Goal: Transaction & Acquisition: Book appointment/travel/reservation

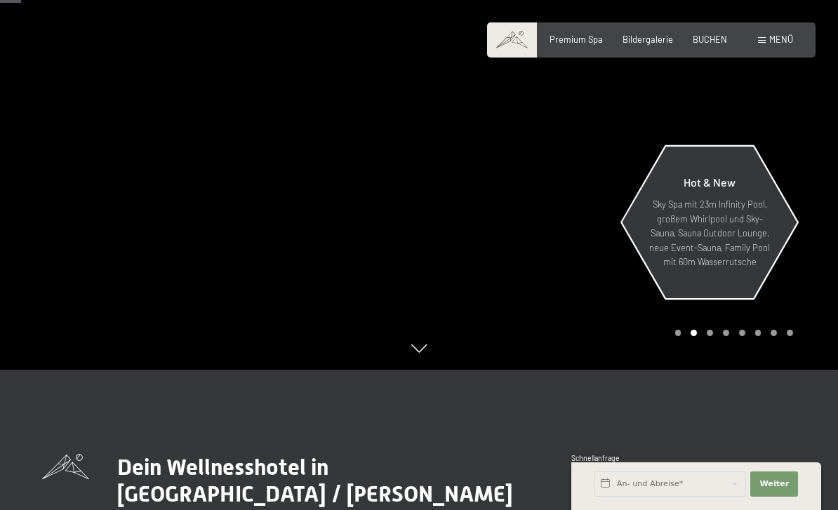
click at [750, 269] on p "Sky Spa mit 23m Infinity Pool, großem Whirlpool und Sky-Sauna, Sauna Outdoor Lo…" at bounding box center [709, 233] width 122 height 72
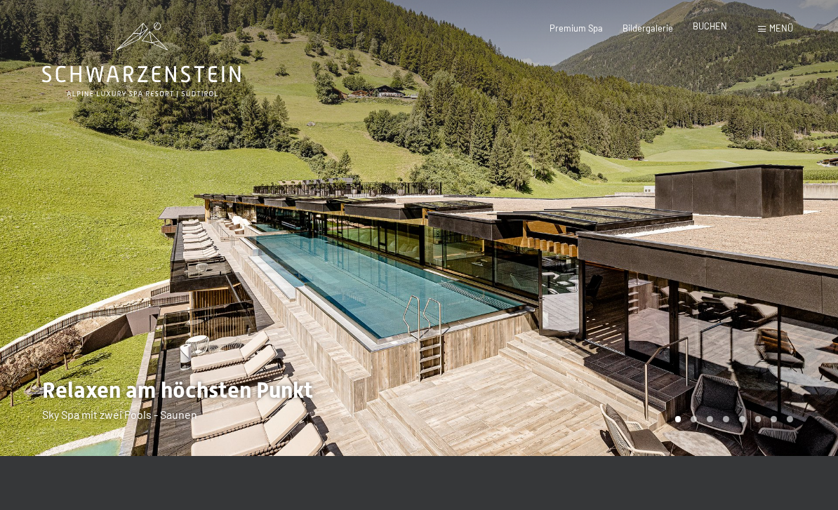
click at [714, 27] on span "BUCHEN" at bounding box center [710, 25] width 34 height 11
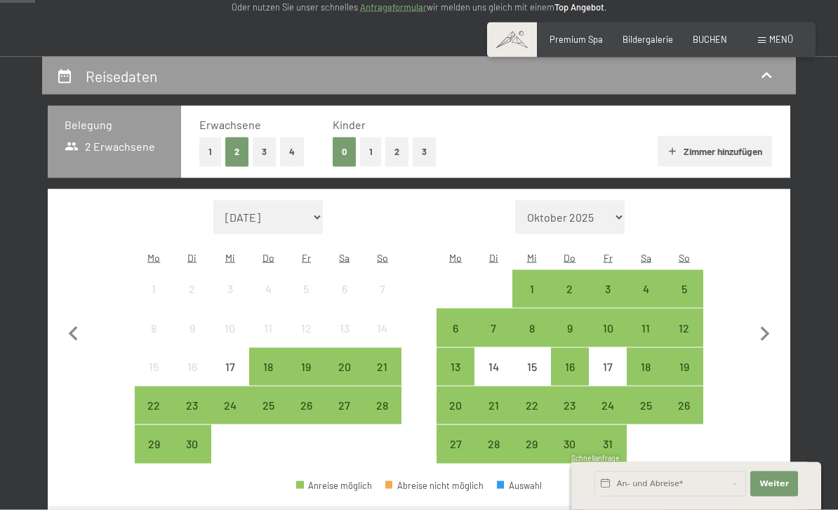
scroll to position [213, 0]
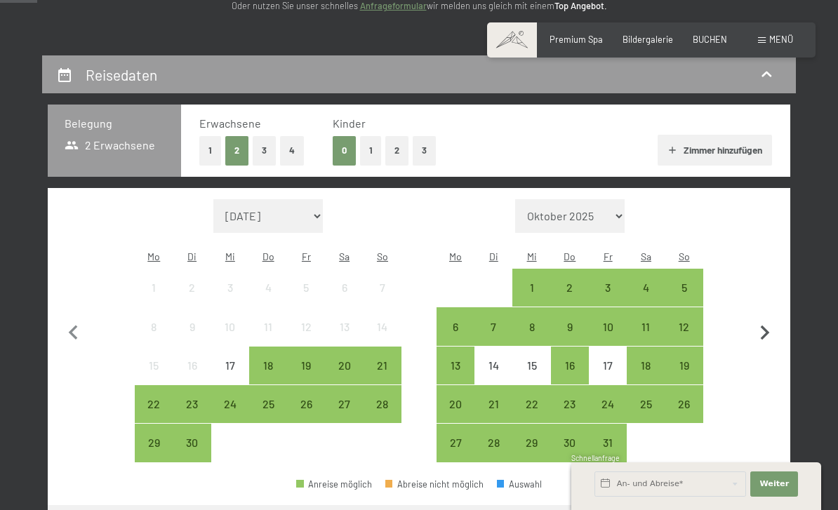
click at [771, 319] on icon "button" at bounding box center [764, 333] width 29 height 29
select select "[DATE]"
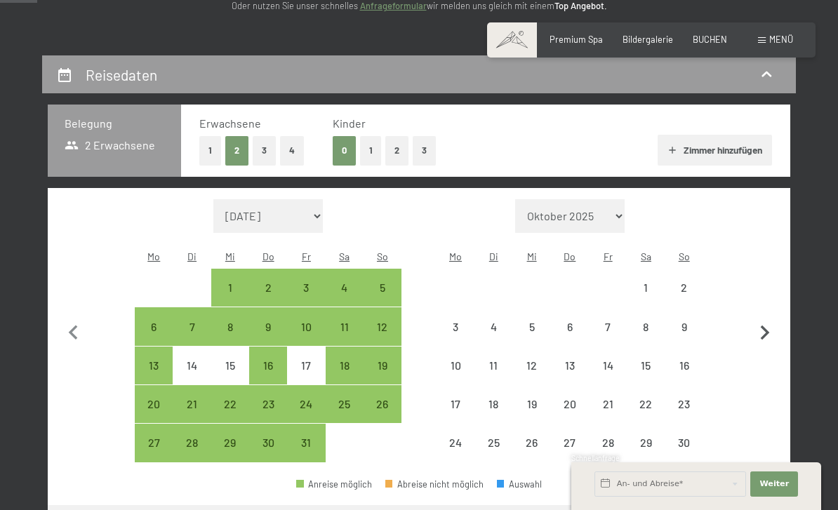
click at [770, 319] on icon "button" at bounding box center [764, 333] width 29 height 29
select select "[DATE]"
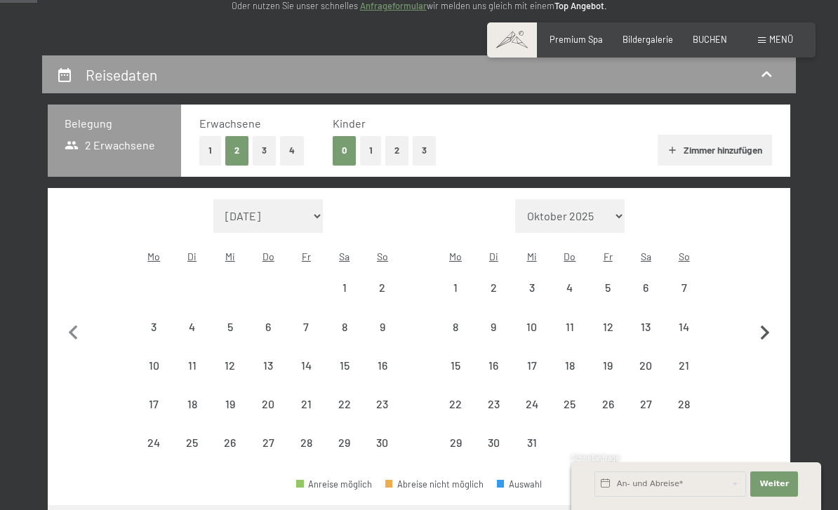
click at [769, 319] on icon "button" at bounding box center [764, 333] width 29 height 29
select select "[DATE]"
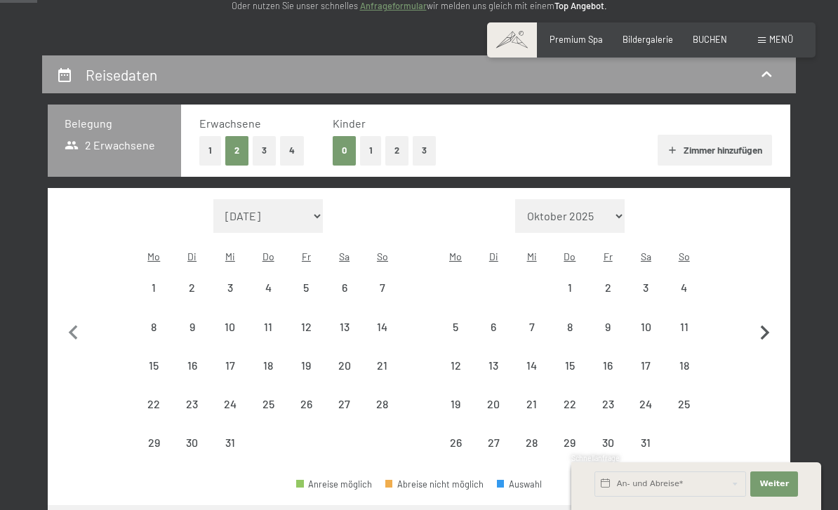
select select "[DATE]"
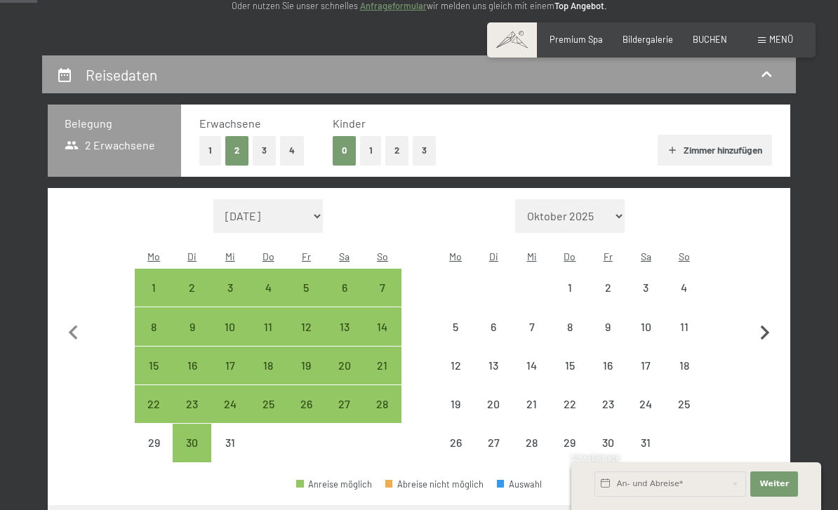
select select "[DATE]"
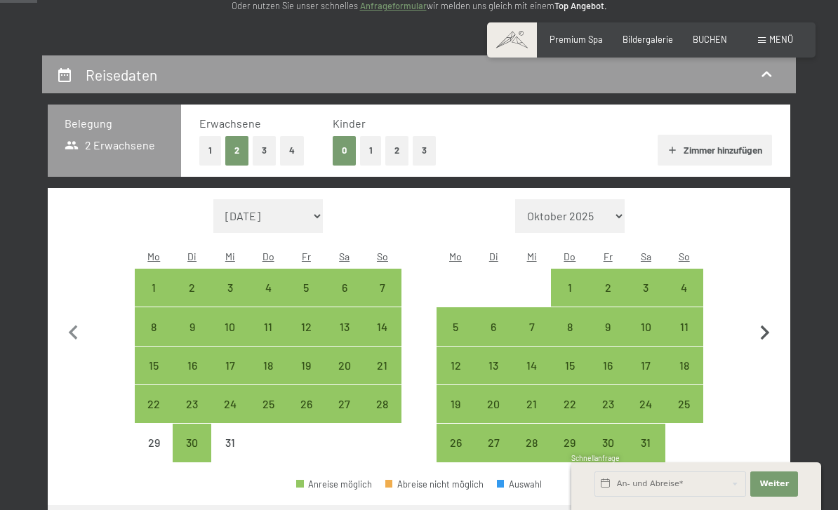
click at [768, 321] on icon "button" at bounding box center [764, 333] width 29 height 29
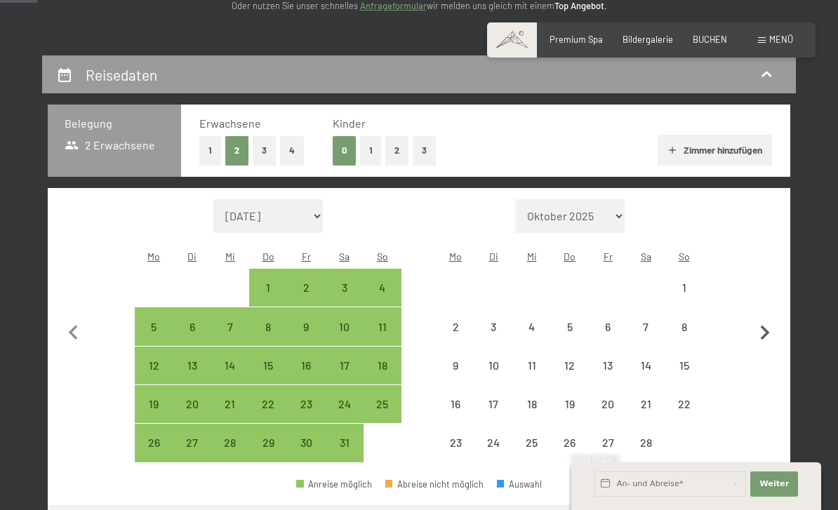
select select "[DATE]"
click at [766, 326] on icon "button" at bounding box center [765, 333] width 9 height 15
select select "[DATE]"
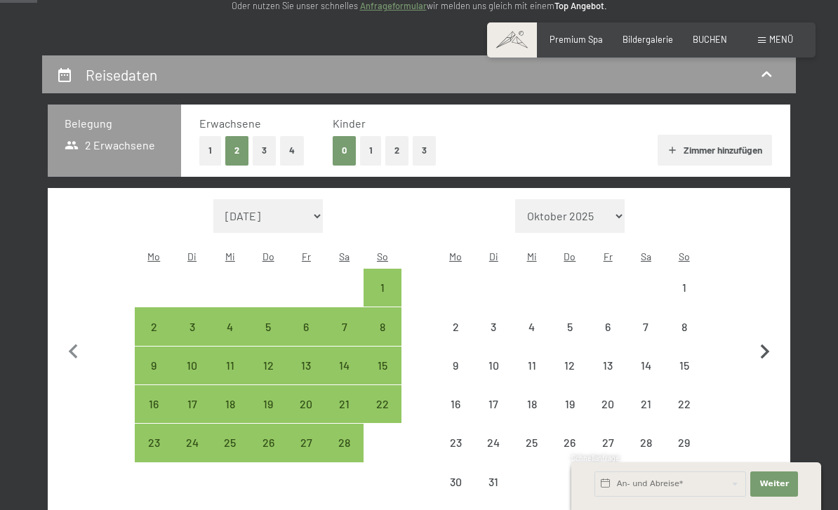
click at [772, 321] on button "button" at bounding box center [764, 350] width 29 height 302
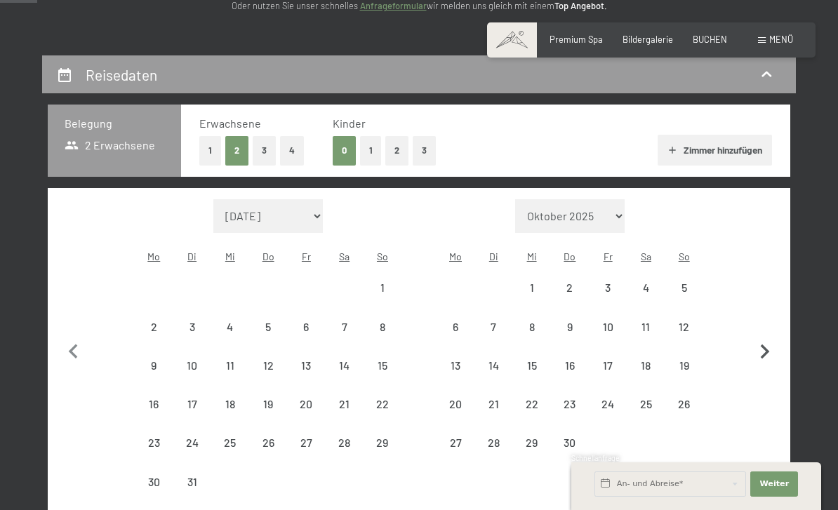
select select "[DATE]"
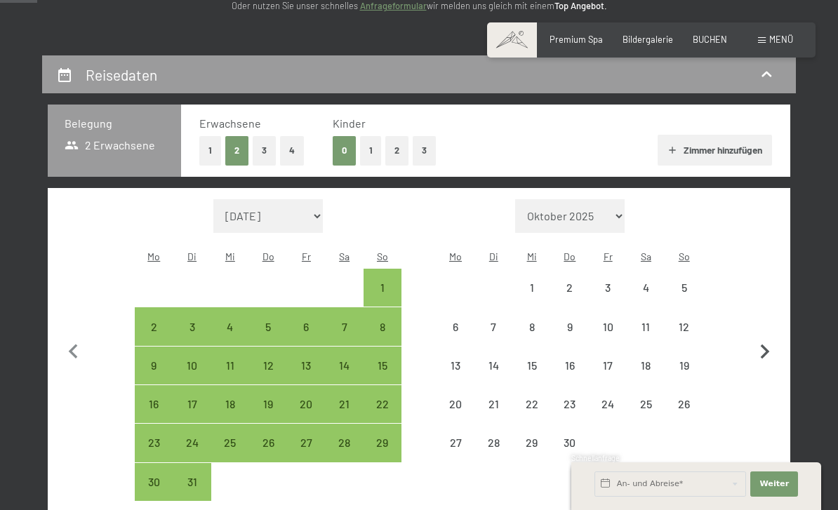
select select "[DATE]"
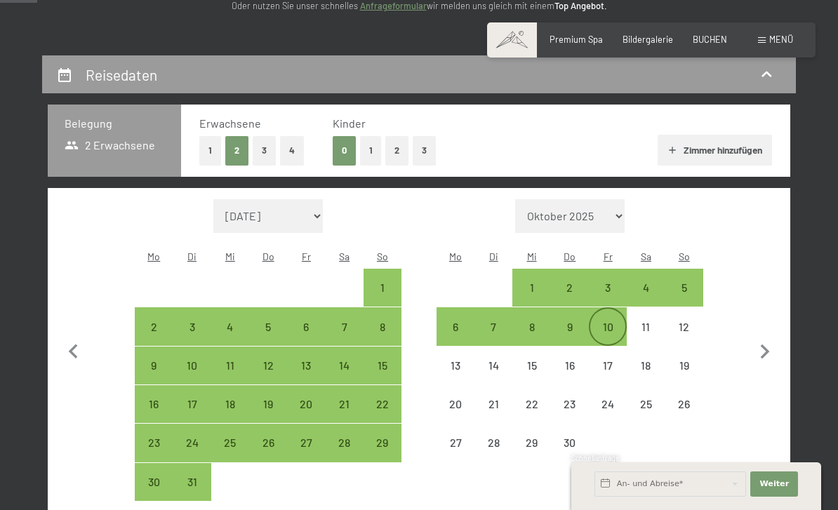
click at [616, 321] on div "10" at bounding box center [607, 338] width 35 height 35
select select "[DATE]"
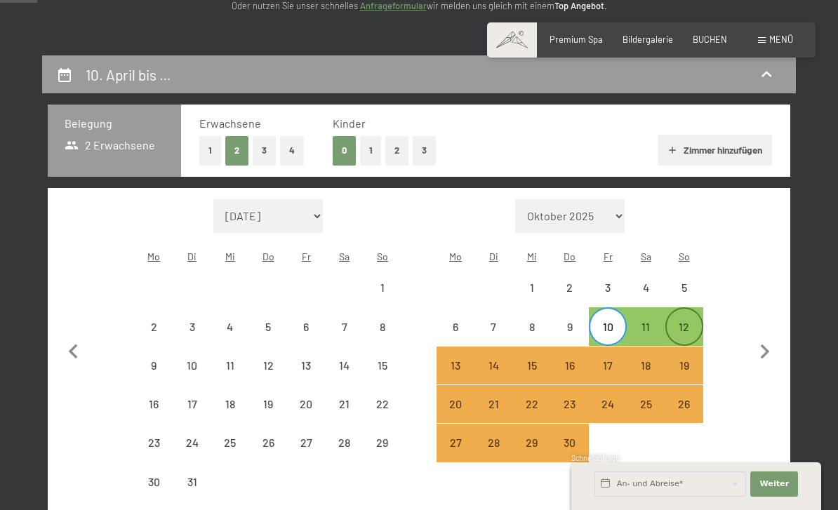
click at [684, 321] on div "12" at bounding box center [684, 338] width 35 height 35
select select "[DATE]"
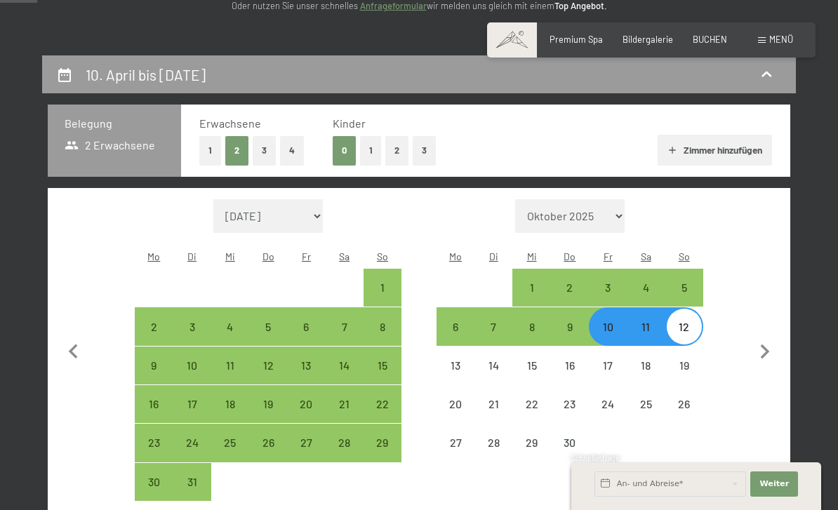
scroll to position [215, 0]
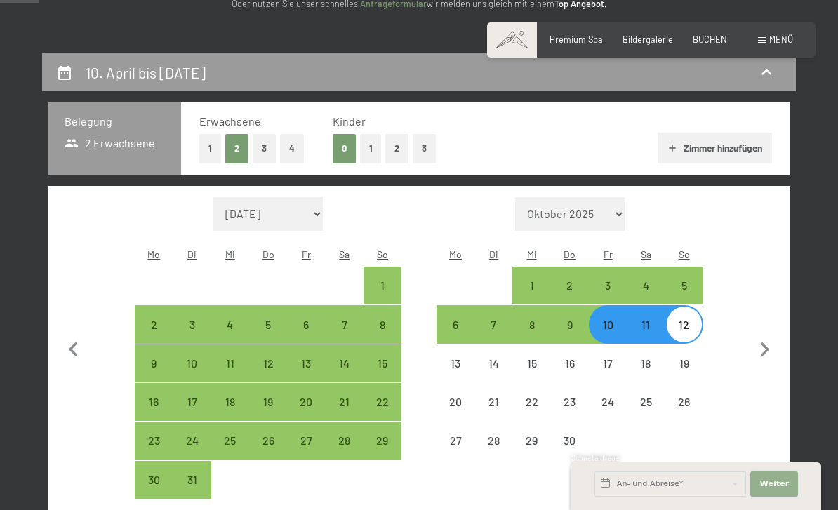
click at [768, 490] on span "Weiter" at bounding box center [773, 484] width 29 height 11
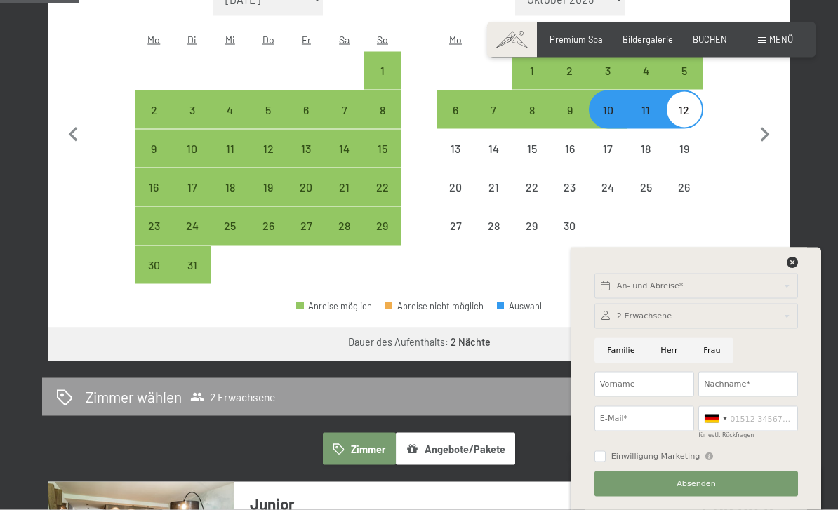
scroll to position [430, 0]
click at [793, 268] on icon at bounding box center [792, 262] width 11 height 11
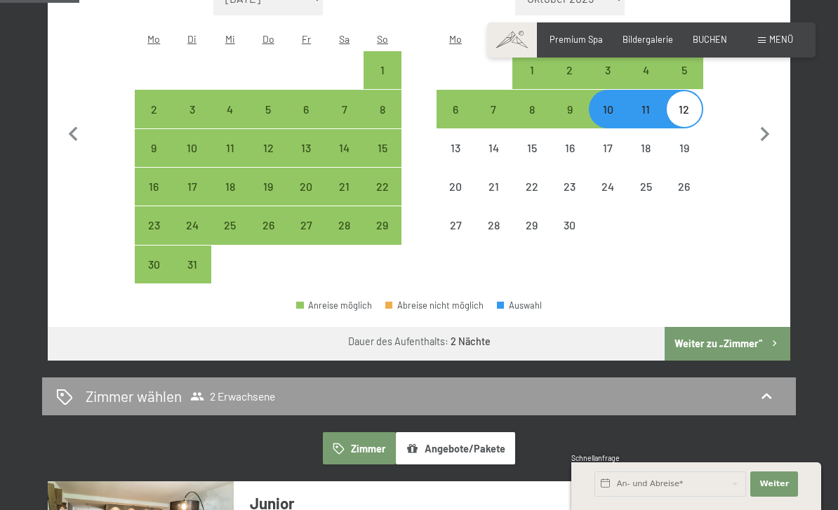
click at [746, 333] on button "Weiter zu „Zimmer“" at bounding box center [728, 344] width 126 height 34
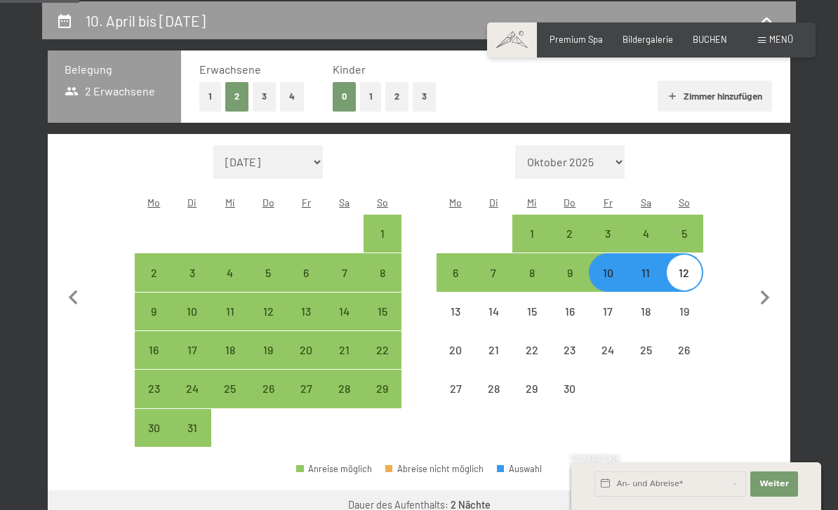
select select "[DATE]"
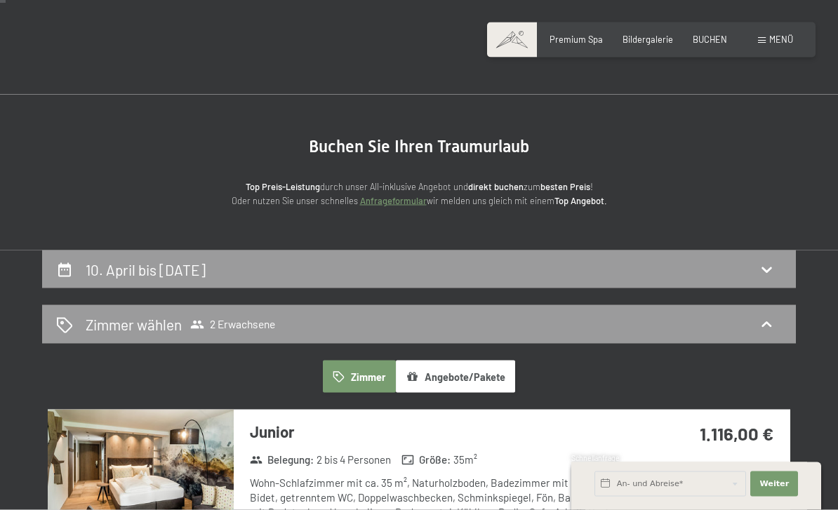
scroll to position [0, 0]
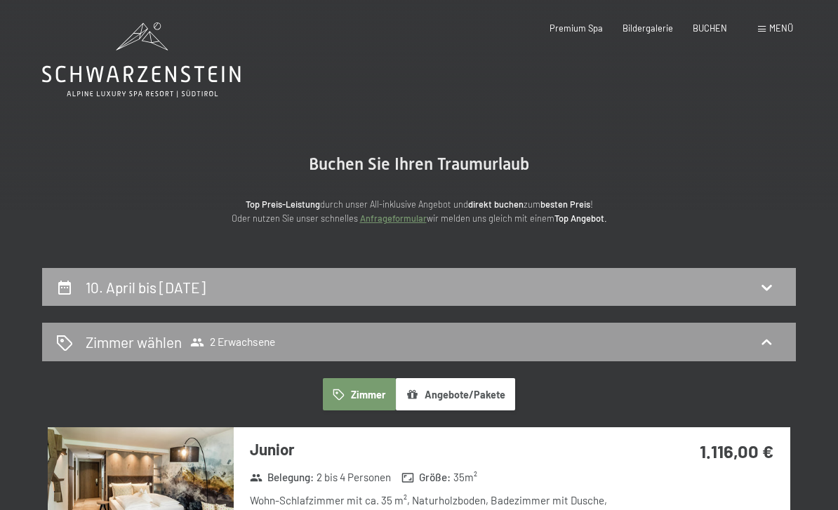
click at [80, 291] on div "10. April bis [DATE]" at bounding box center [419, 287] width 726 height 20
select select "[DATE]"
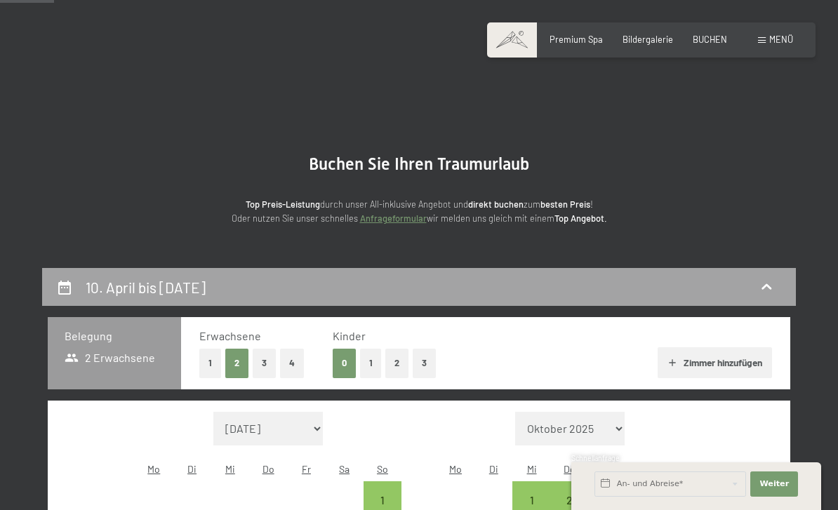
scroll to position [267, 0]
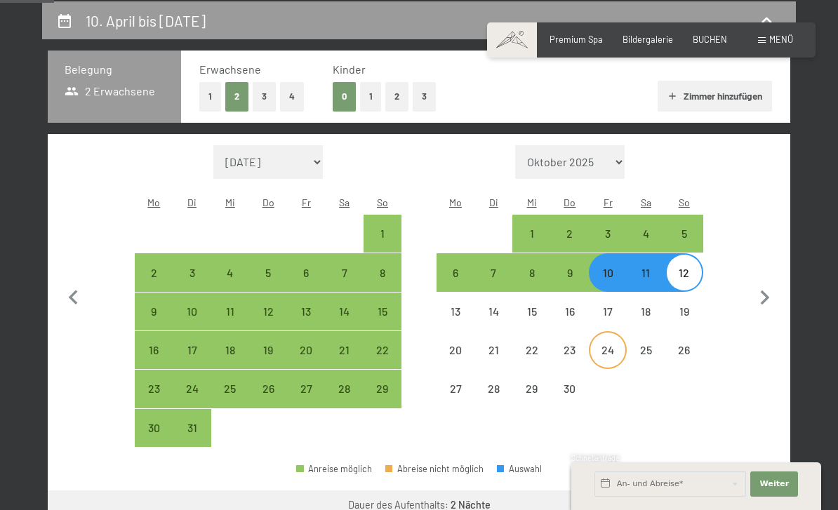
click at [615, 345] on div "24" at bounding box center [607, 362] width 35 height 35
select select "[DATE]"
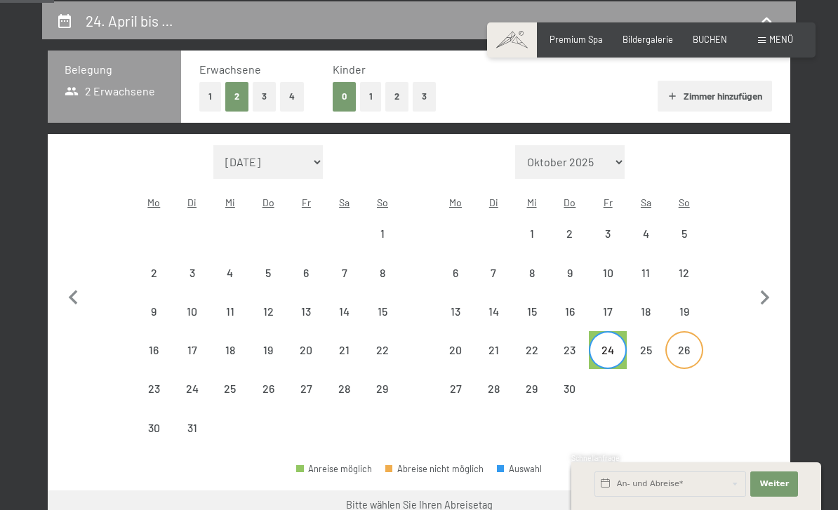
click at [691, 345] on div "26" at bounding box center [684, 362] width 35 height 35
select select "[DATE]"
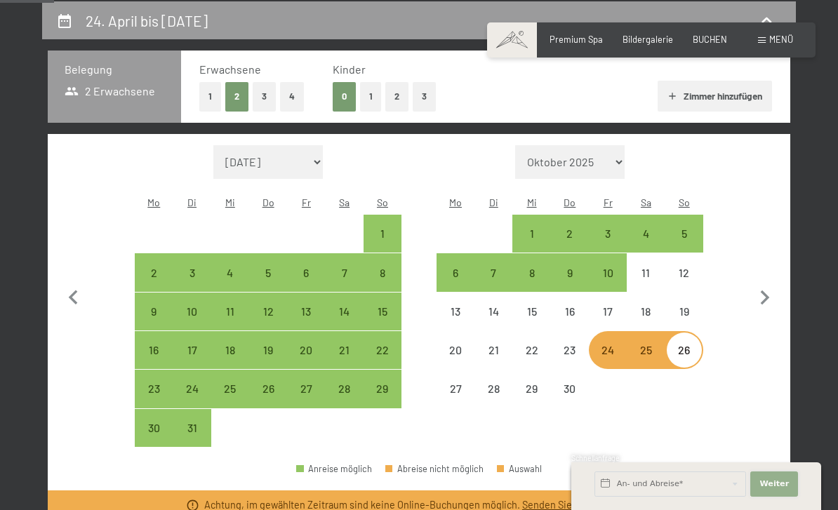
click at [781, 495] on button "Weiter Adressfelder ausblenden" at bounding box center [774, 484] width 48 height 25
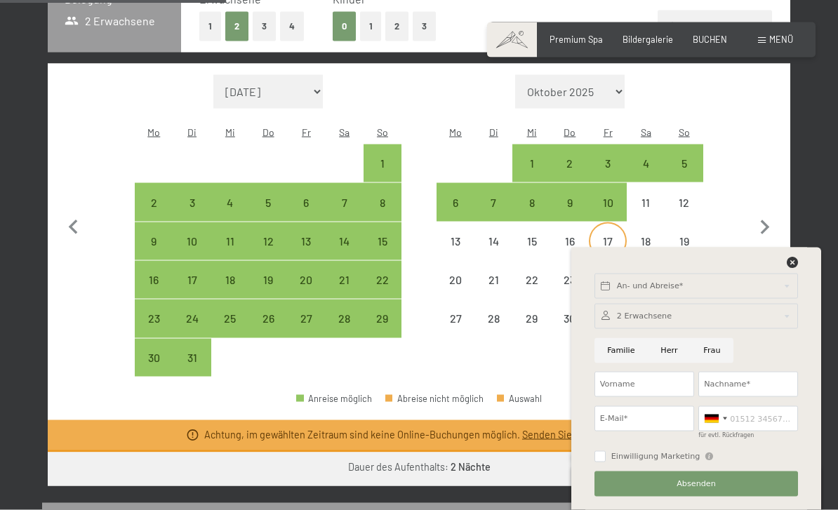
scroll to position [338, 0]
click at [611, 235] on div "17" at bounding box center [607, 252] width 35 height 35
select select "[DATE]"
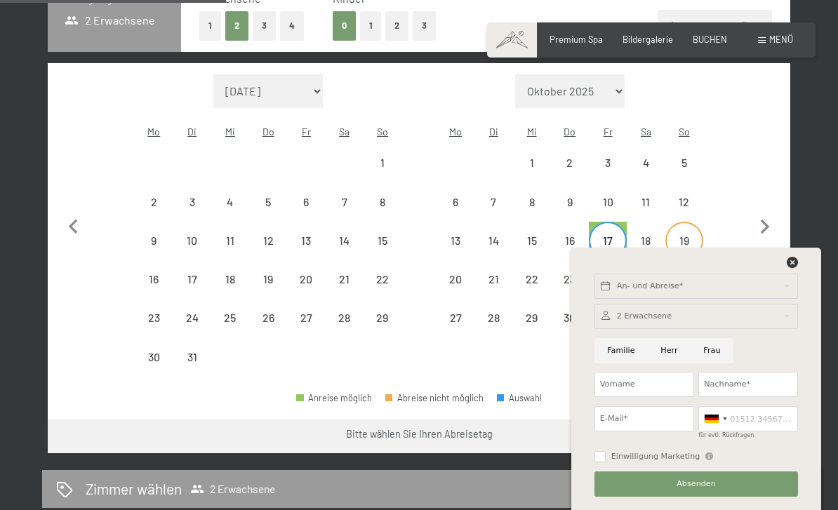
click at [689, 235] on div "19" at bounding box center [684, 252] width 35 height 35
select select "[DATE]"
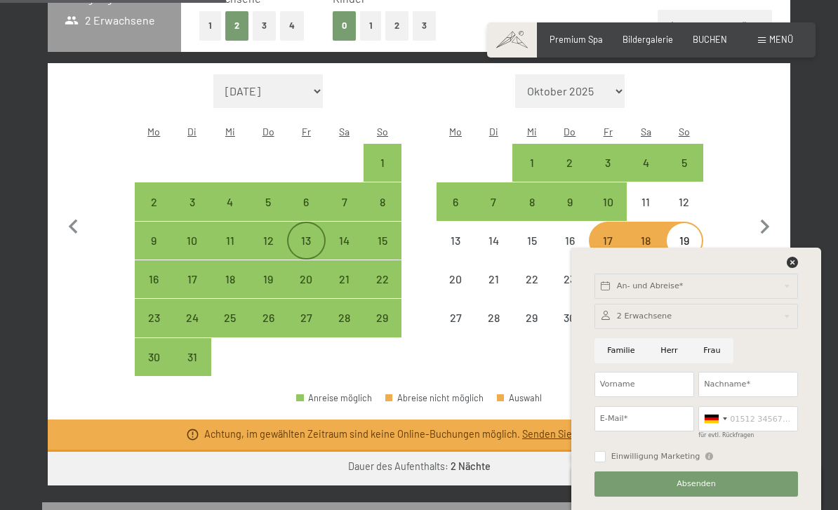
click at [298, 237] on div "13" at bounding box center [305, 252] width 35 height 35
select select "[DATE]"
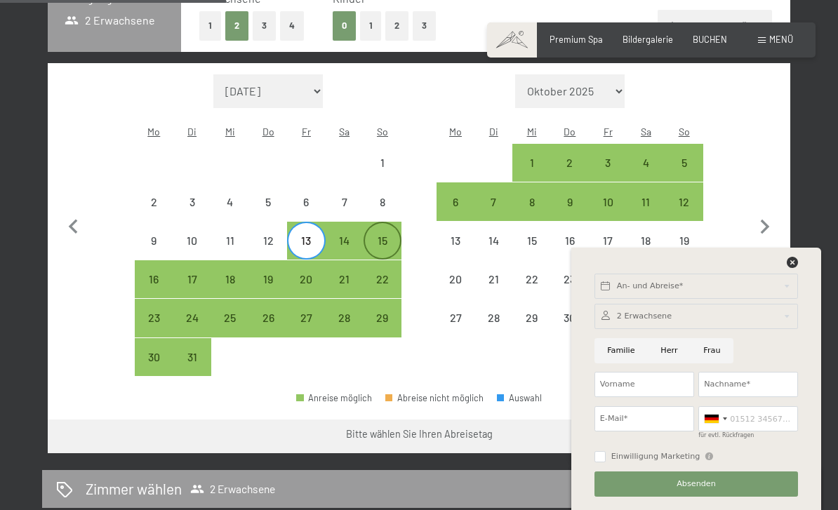
click at [378, 235] on div "15" at bounding box center [382, 252] width 35 height 35
select select "[DATE]"
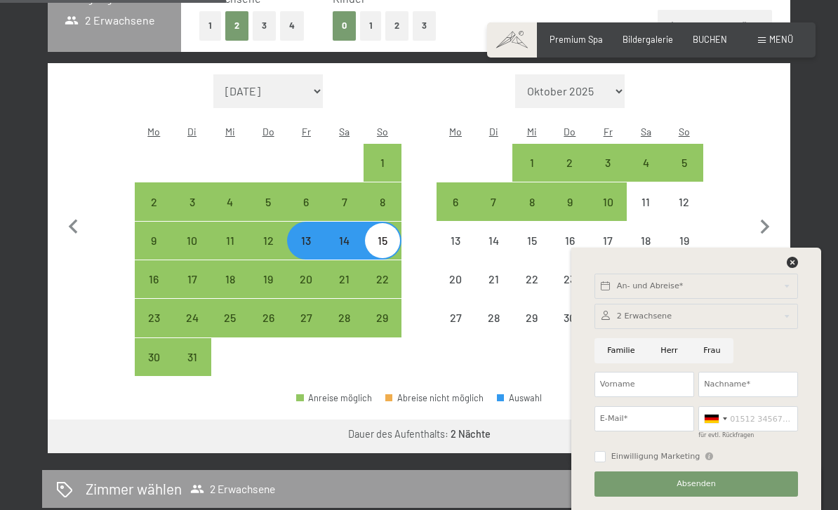
click at [800, 300] on div "An- und Abreise* Weiter Adressfelder ausblenden 2 Erwachsene 2 Erwachsene Älter…" at bounding box center [696, 379] width 222 height 262
click at [793, 268] on icon at bounding box center [792, 262] width 11 height 11
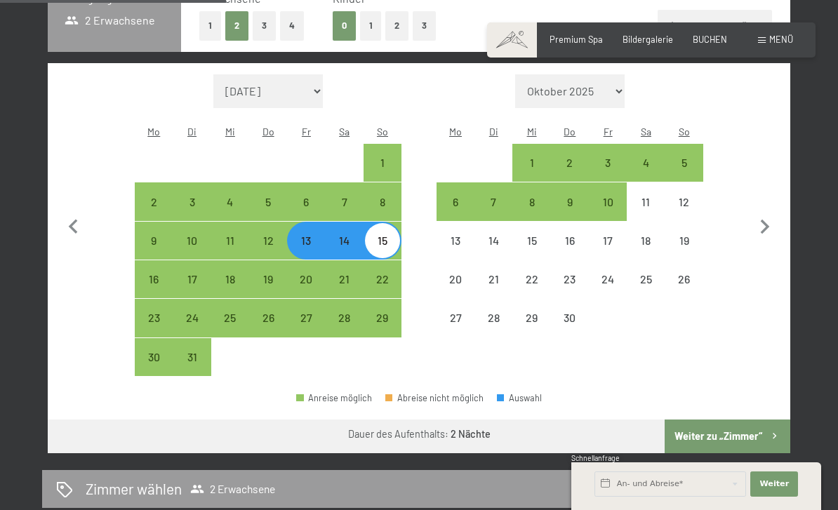
click at [739, 423] on button "Weiter zu „Zimmer“" at bounding box center [728, 437] width 126 height 34
select select "[DATE]"
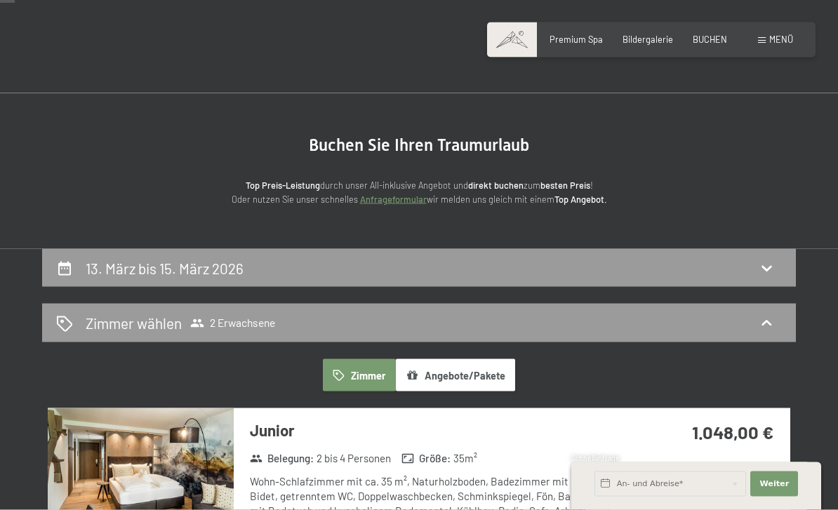
scroll to position [0, 0]
